Goal: Task Accomplishment & Management: Manage account settings

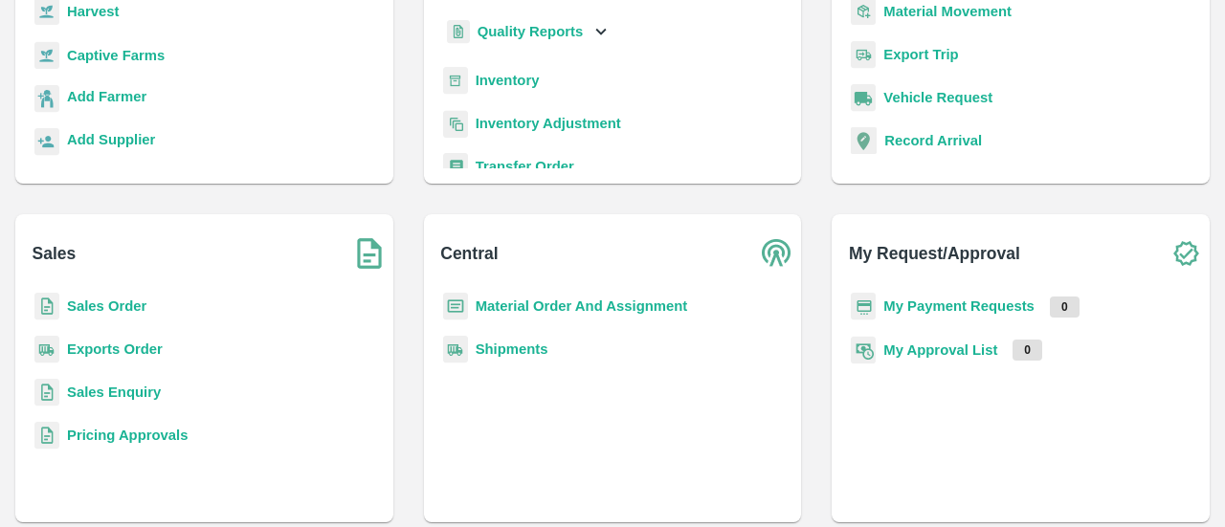
scroll to position [253, 0]
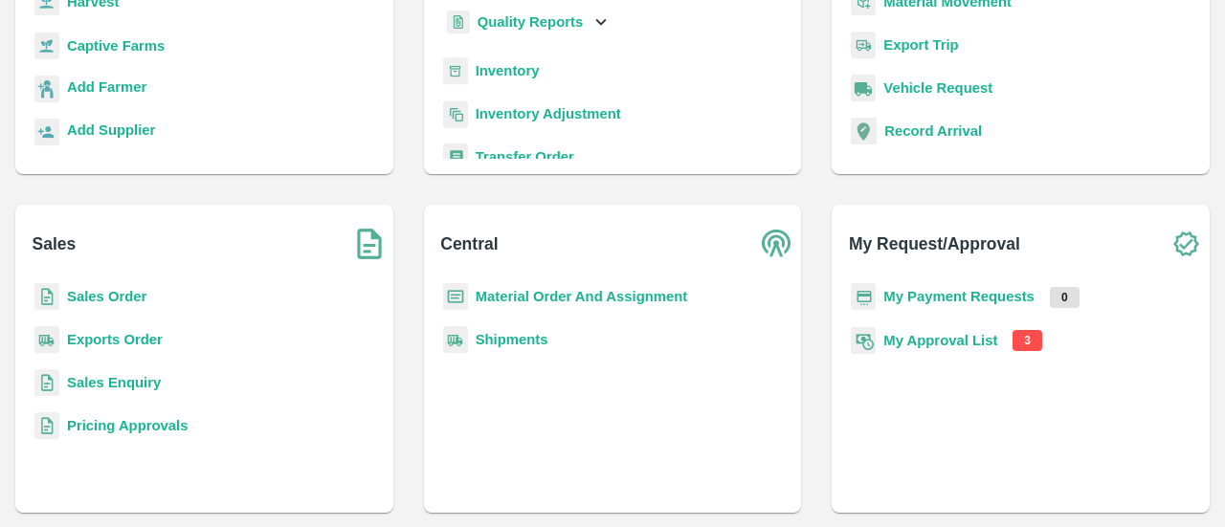
click at [974, 335] on b "My Approval List" at bounding box center [940, 340] width 114 height 15
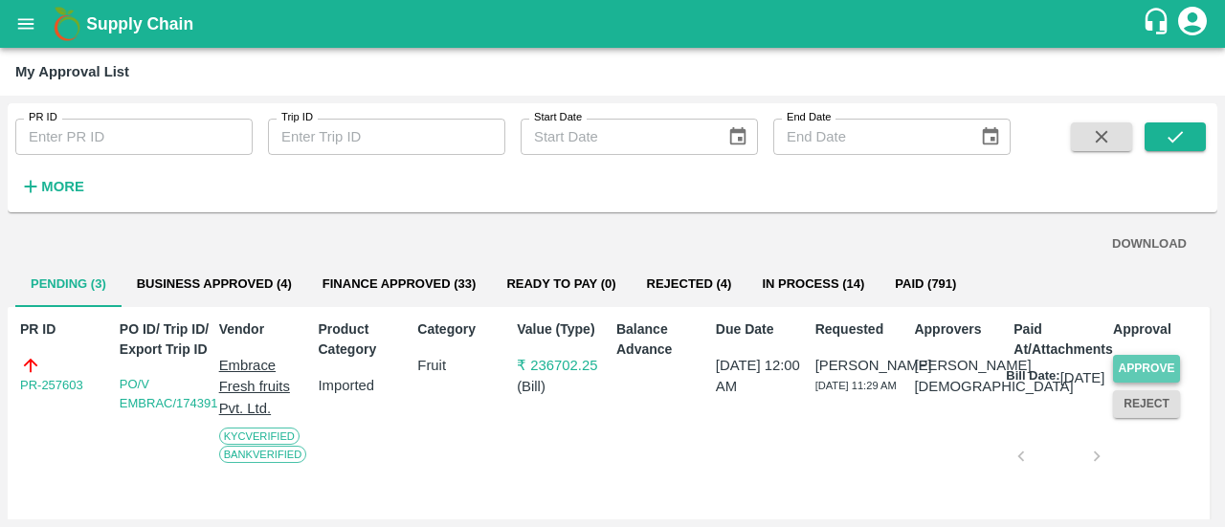
click at [1125, 368] on button "Approve" at bounding box center [1146, 369] width 67 height 28
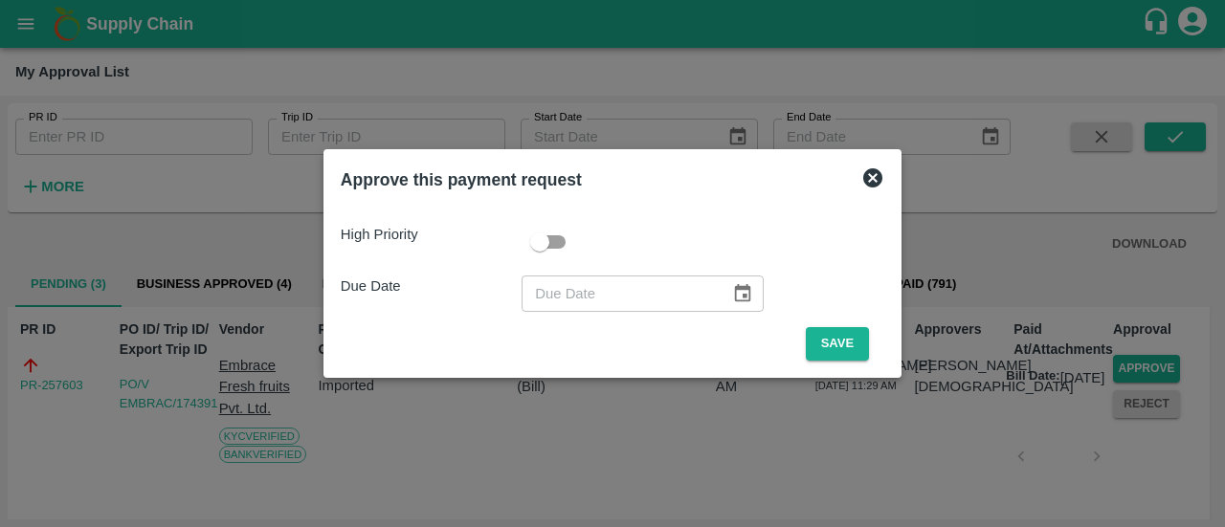
click at [568, 245] on input "checkbox" at bounding box center [539, 242] width 109 height 36
checkbox input "true"
click at [724, 287] on button "Choose date" at bounding box center [742, 294] width 36 height 36
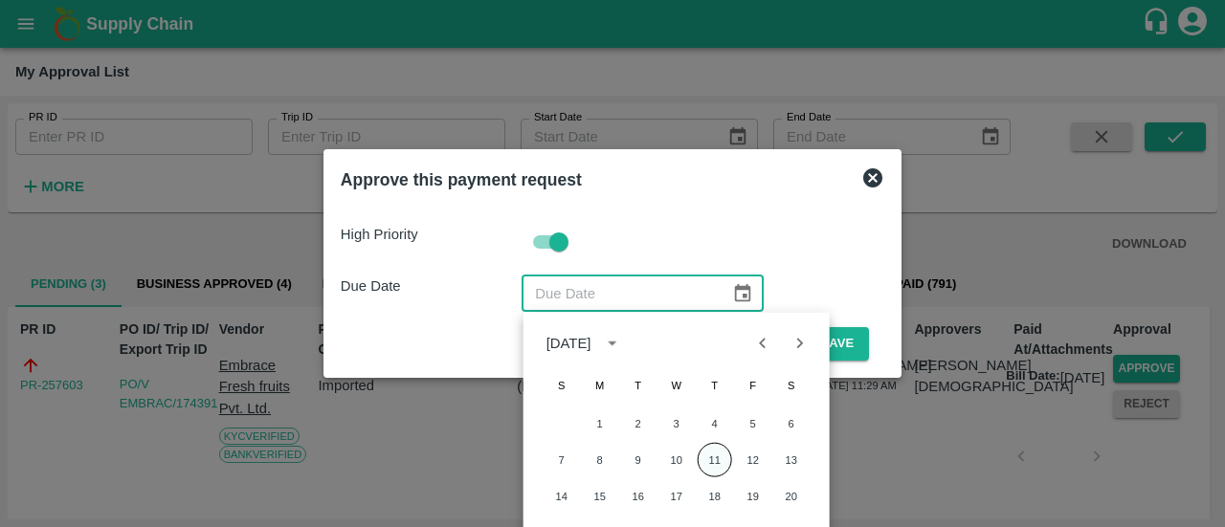
click at [718, 462] on button "11" at bounding box center [714, 460] width 34 height 34
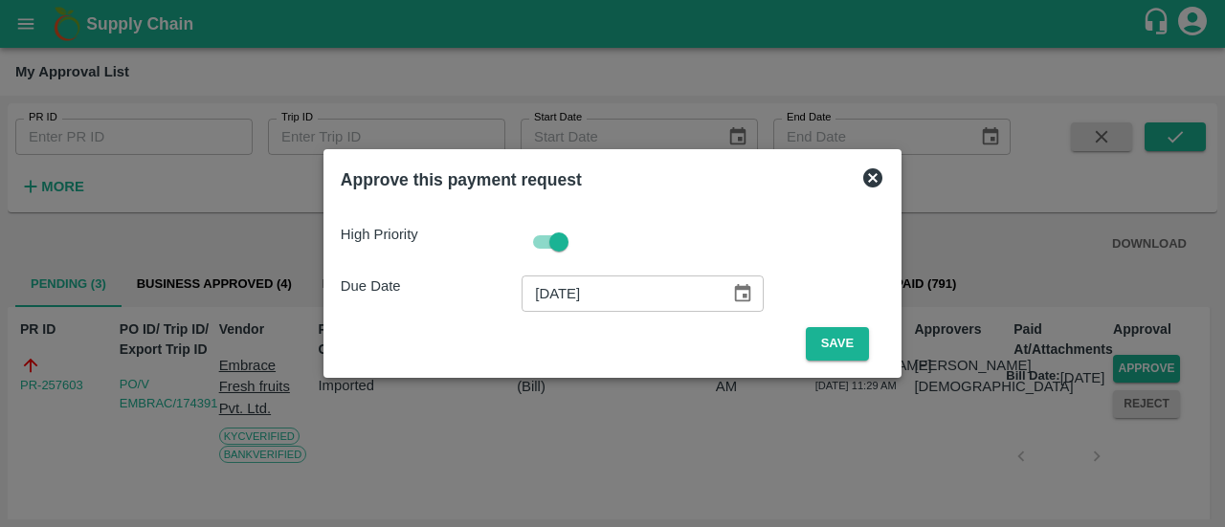
type input "[DATE]"
click at [827, 351] on button "Save" at bounding box center [837, 343] width 63 height 33
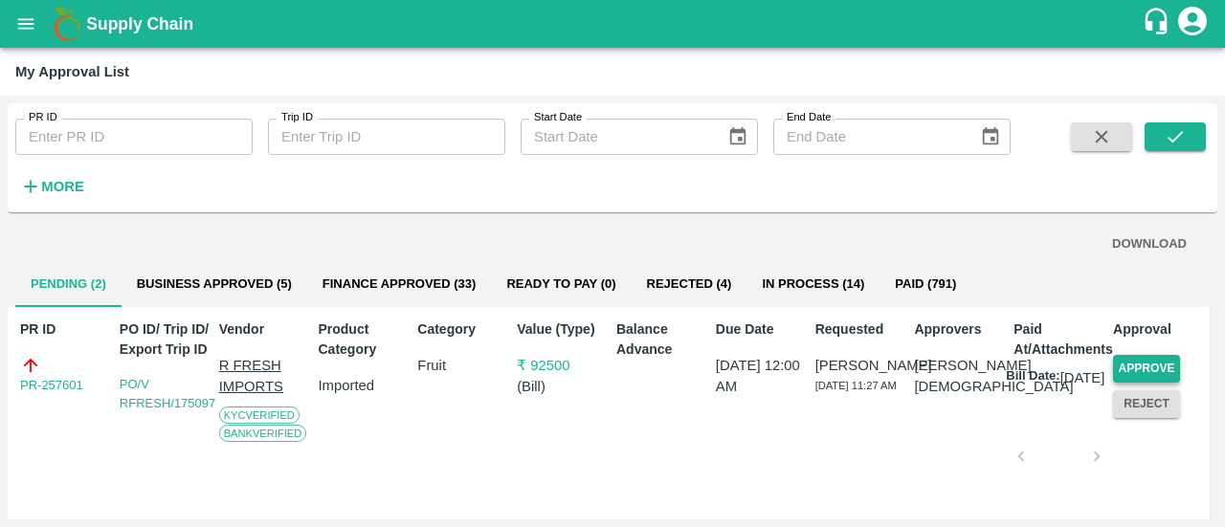
click at [1161, 374] on button "Approve" at bounding box center [1146, 369] width 67 height 28
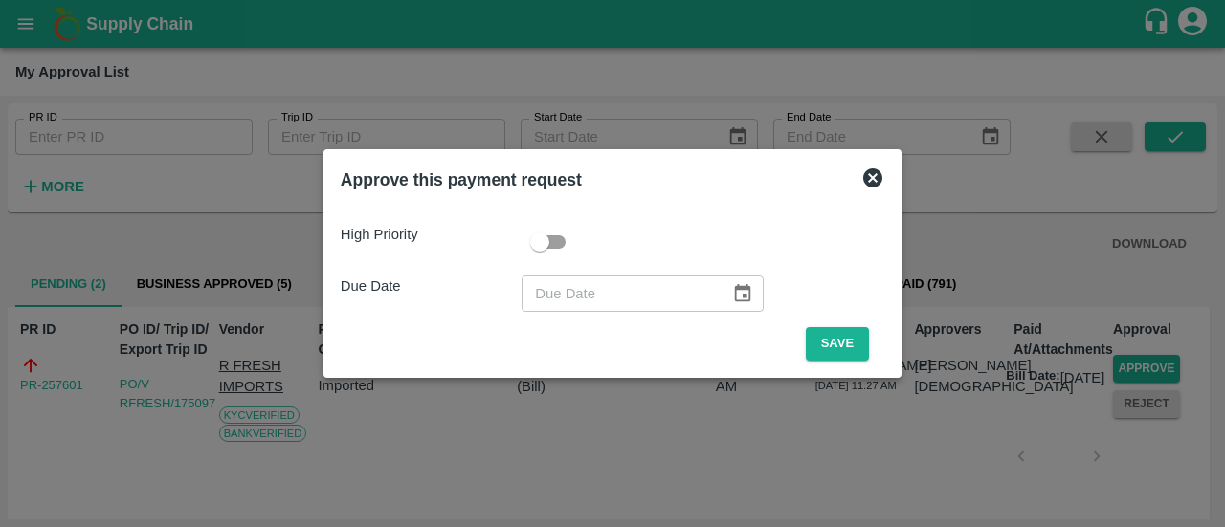
click at [561, 241] on input "checkbox" at bounding box center [539, 242] width 109 height 36
checkbox input "true"
click at [732, 284] on icon "Choose date" at bounding box center [742, 293] width 21 height 21
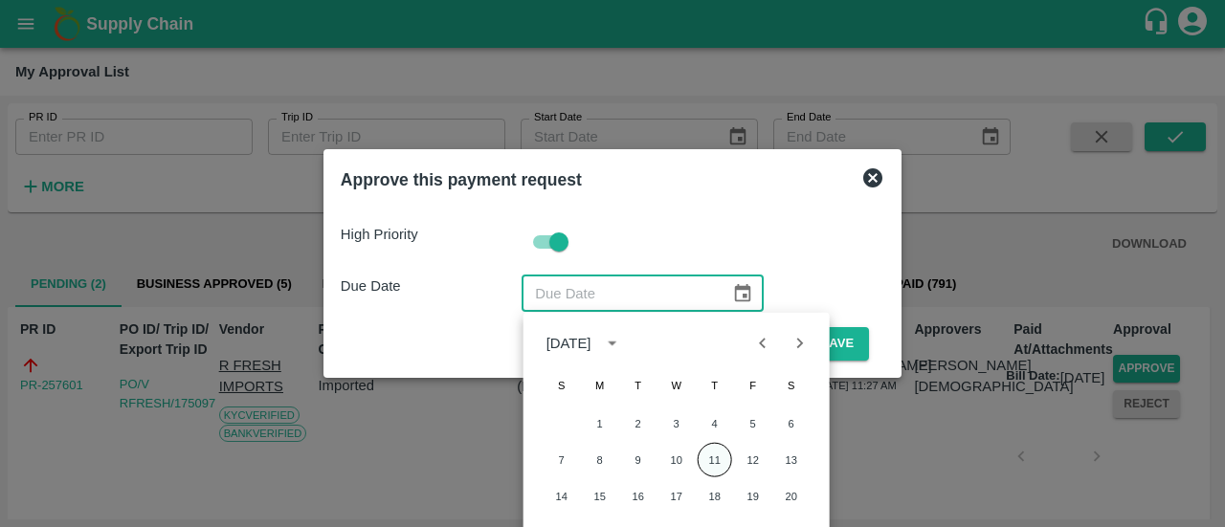
click at [718, 468] on button "11" at bounding box center [714, 460] width 34 height 34
type input "[DATE]"
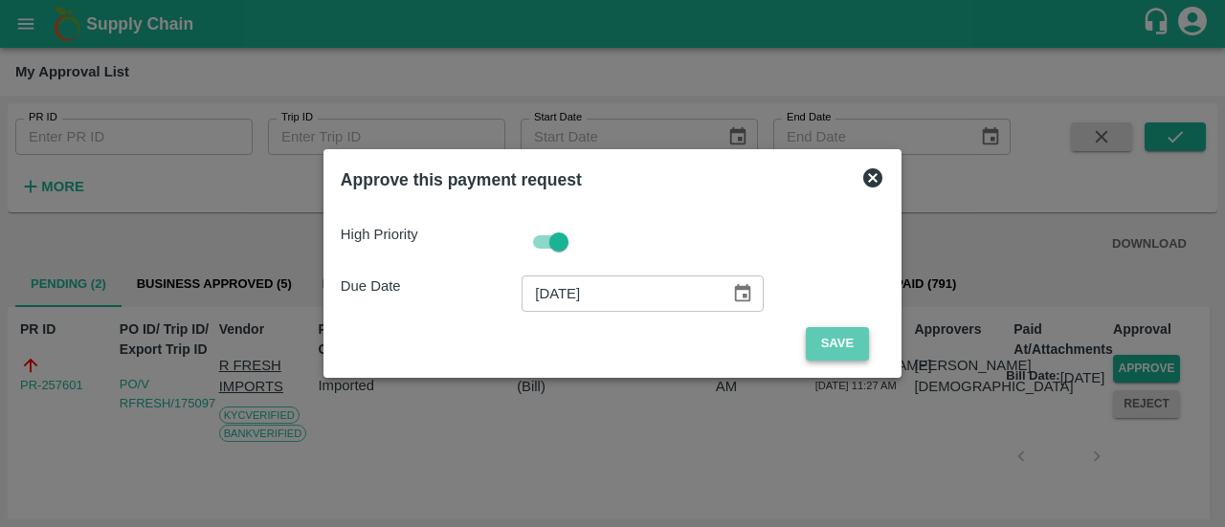
click at [832, 340] on button "Save" at bounding box center [837, 343] width 63 height 33
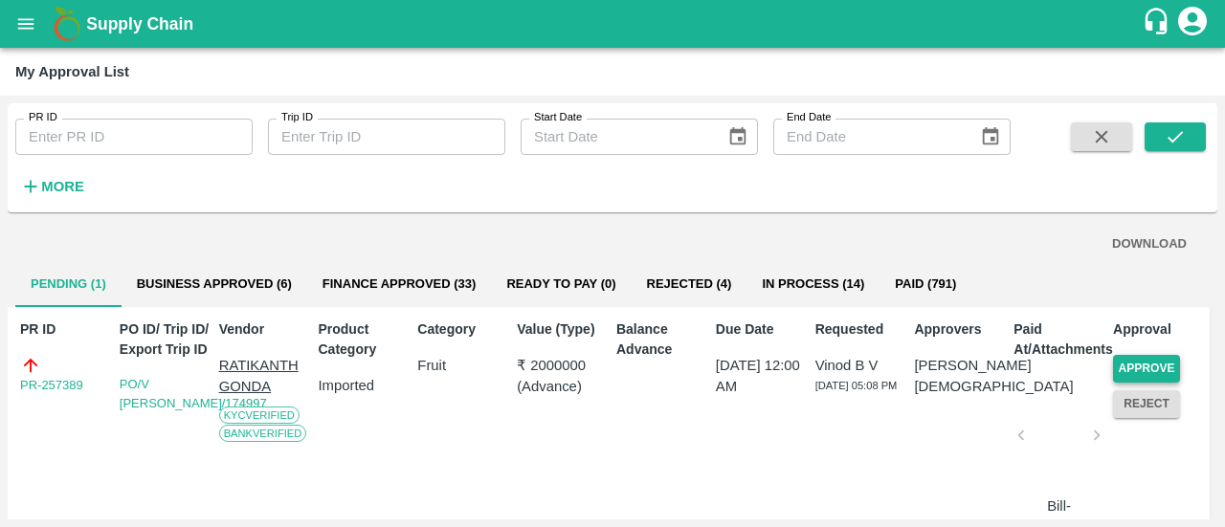
click at [1148, 367] on button "Approve" at bounding box center [1146, 369] width 67 height 28
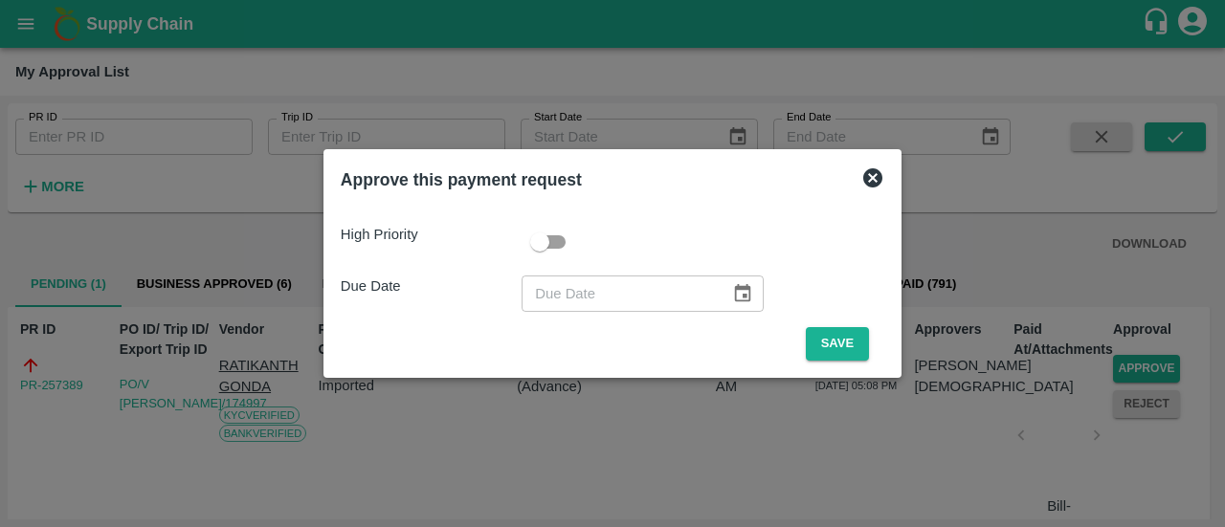
click at [563, 235] on input "checkbox" at bounding box center [539, 242] width 109 height 36
checkbox input "true"
click at [741, 297] on icon "Choose date" at bounding box center [743, 293] width 16 height 18
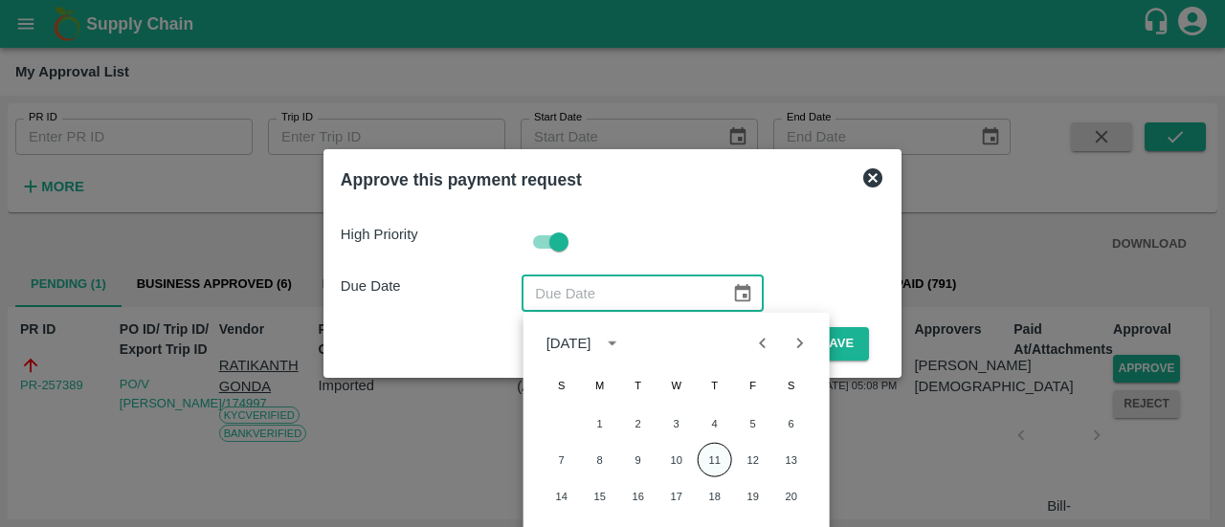
click at [719, 449] on button "11" at bounding box center [714, 460] width 34 height 34
type input "[DATE]"
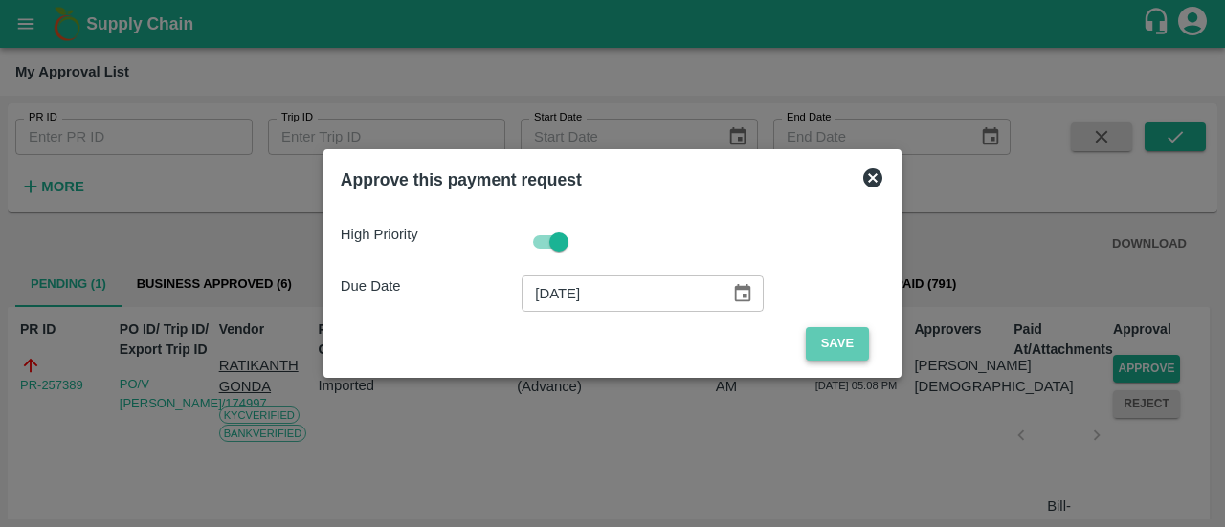
click at [828, 342] on button "Save" at bounding box center [837, 343] width 63 height 33
